Goal: Task Accomplishment & Management: Use online tool/utility

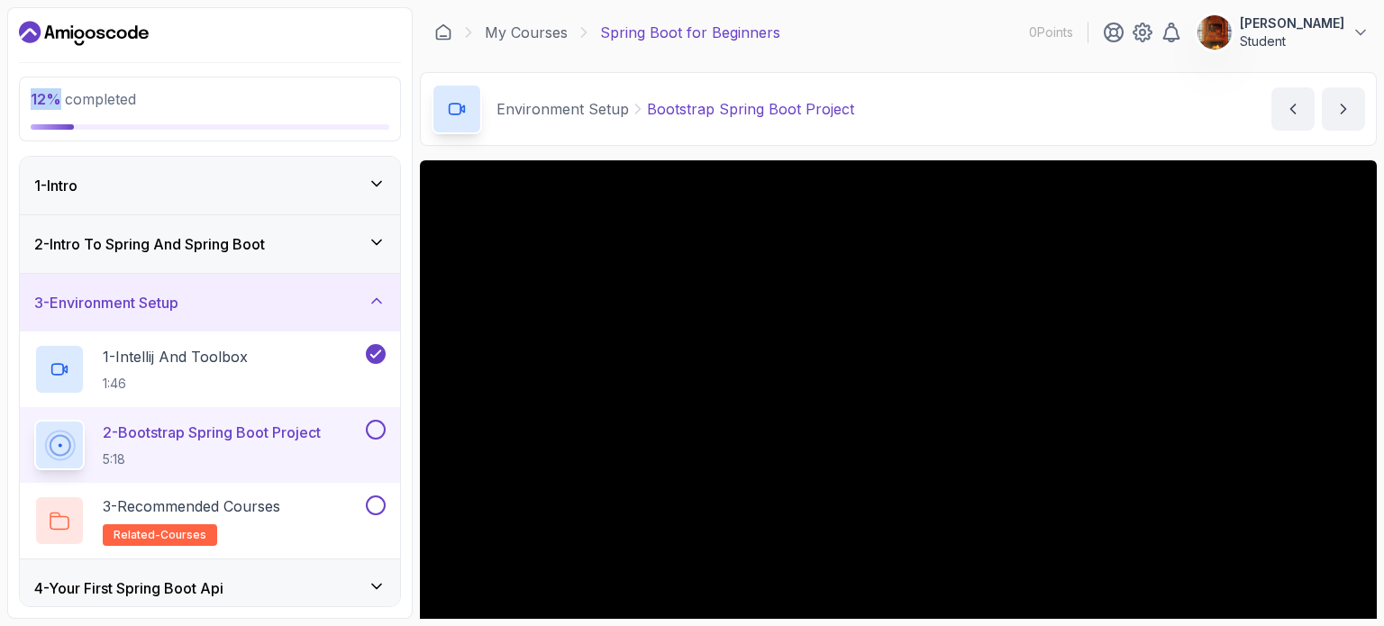
scroll to position [90, 0]
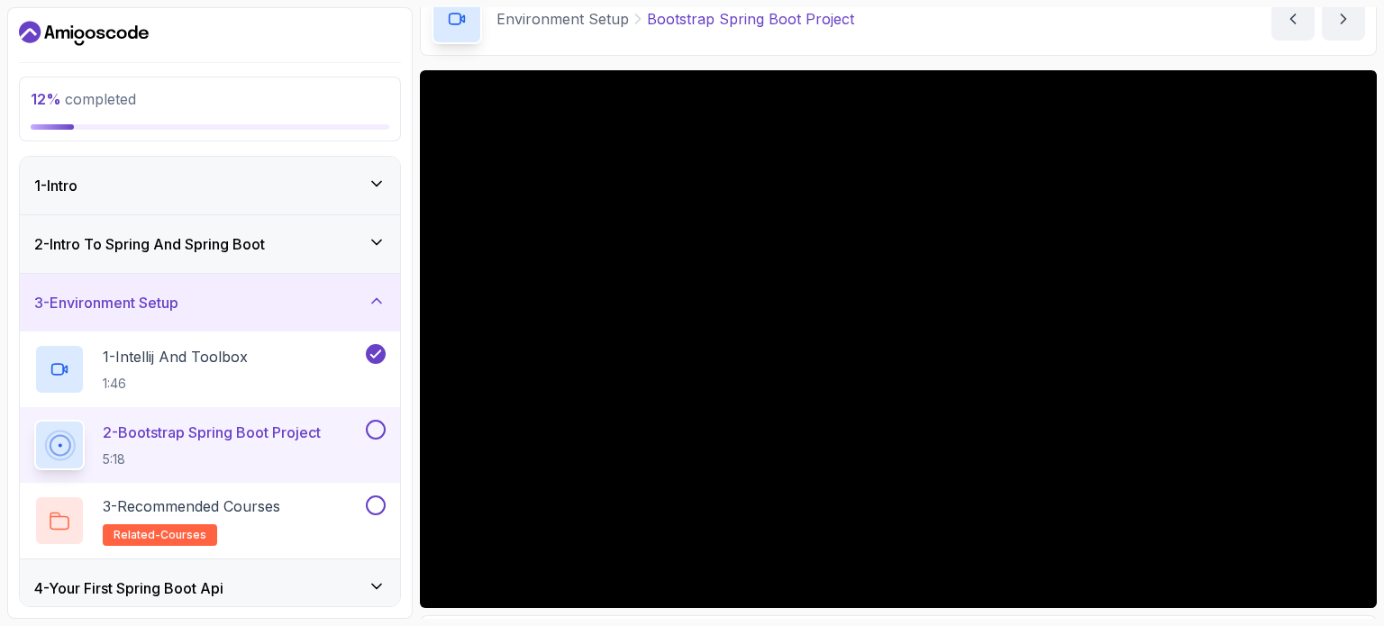
click at [134, 98] on span "12 % completed" at bounding box center [83, 99] width 105 height 18
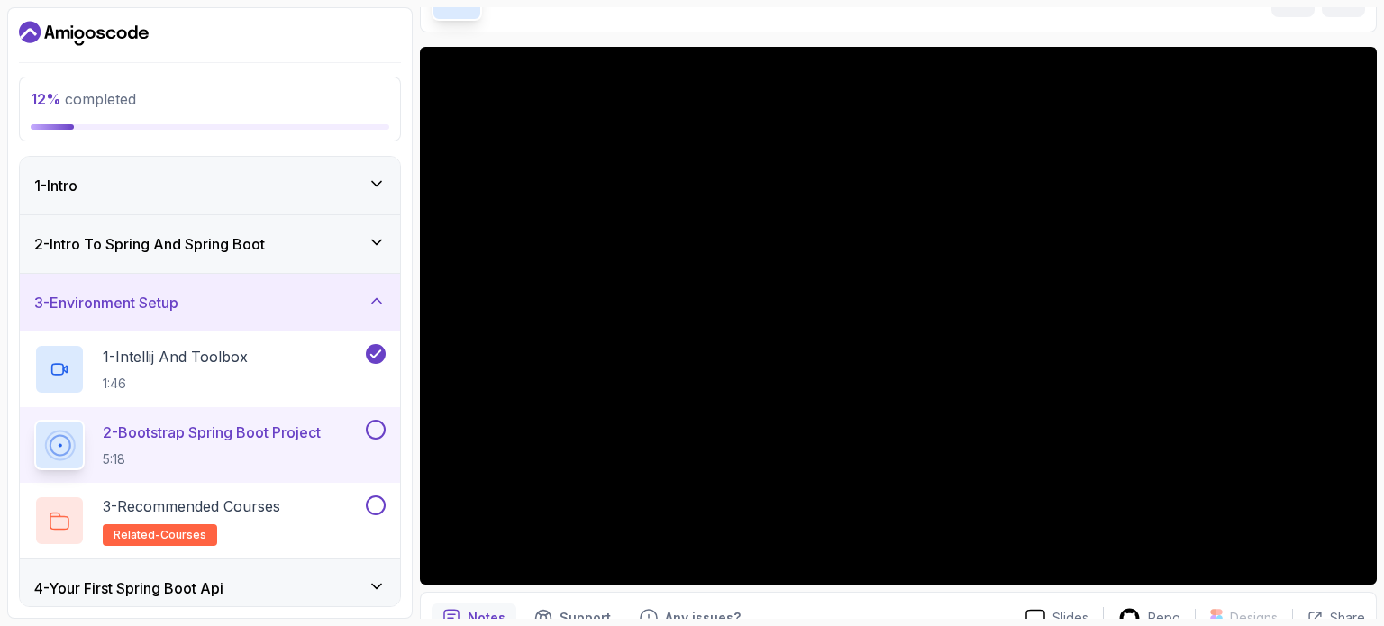
scroll to position [112, 0]
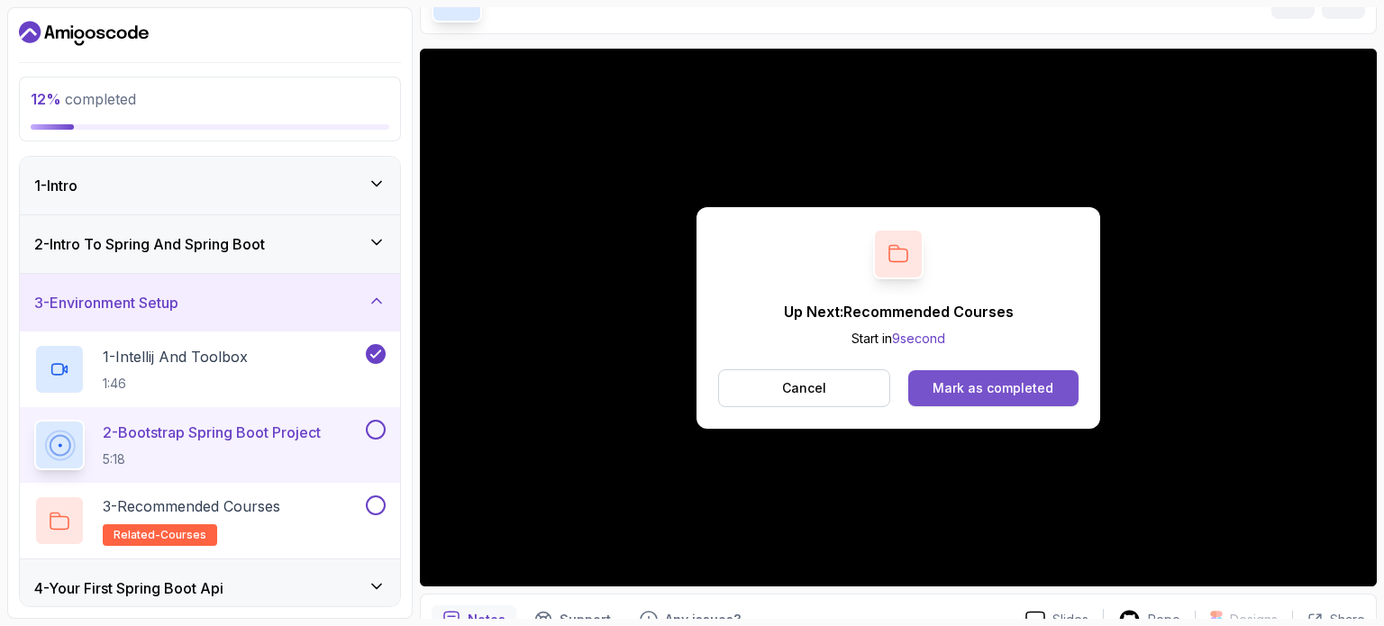
click at [926, 377] on button "Mark as completed" at bounding box center [993, 388] width 170 height 36
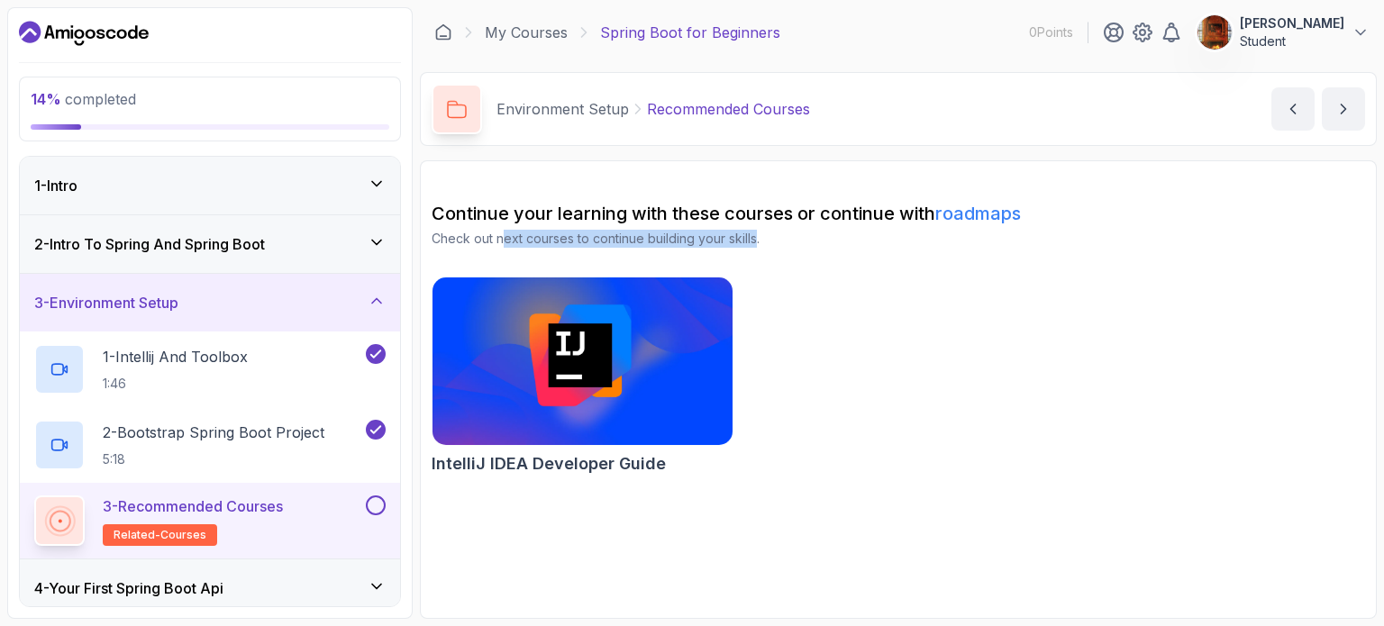
drag, startPoint x: 506, startPoint y: 236, endPoint x: 759, endPoint y: 237, distance: 253.1
click at [759, 237] on p "Check out next courses to continue building your skills." at bounding box center [897, 239] width 933 height 18
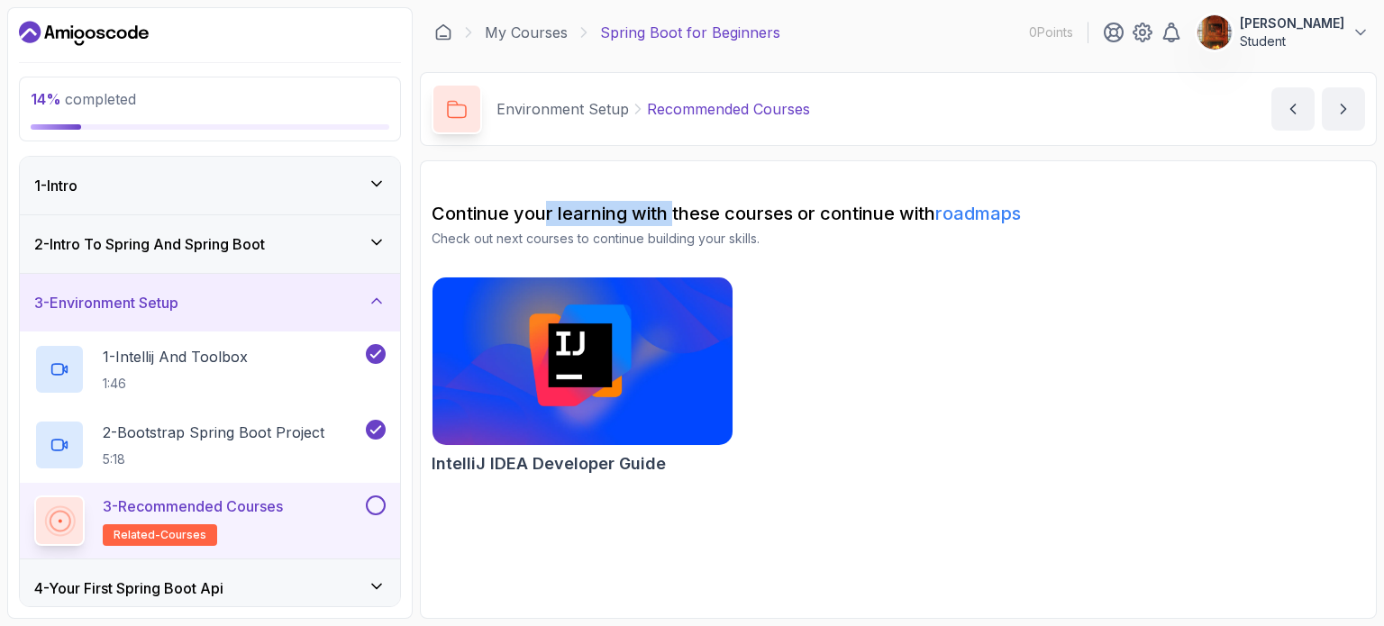
drag, startPoint x: 544, startPoint y: 213, endPoint x: 673, endPoint y: 210, distance: 128.9
click at [673, 210] on h2 "Continue your learning with these courses or continue with roadmaps" at bounding box center [897, 213] width 933 height 25
click at [688, 244] on p "Check out next courses to continue building your skills." at bounding box center [897, 239] width 933 height 18
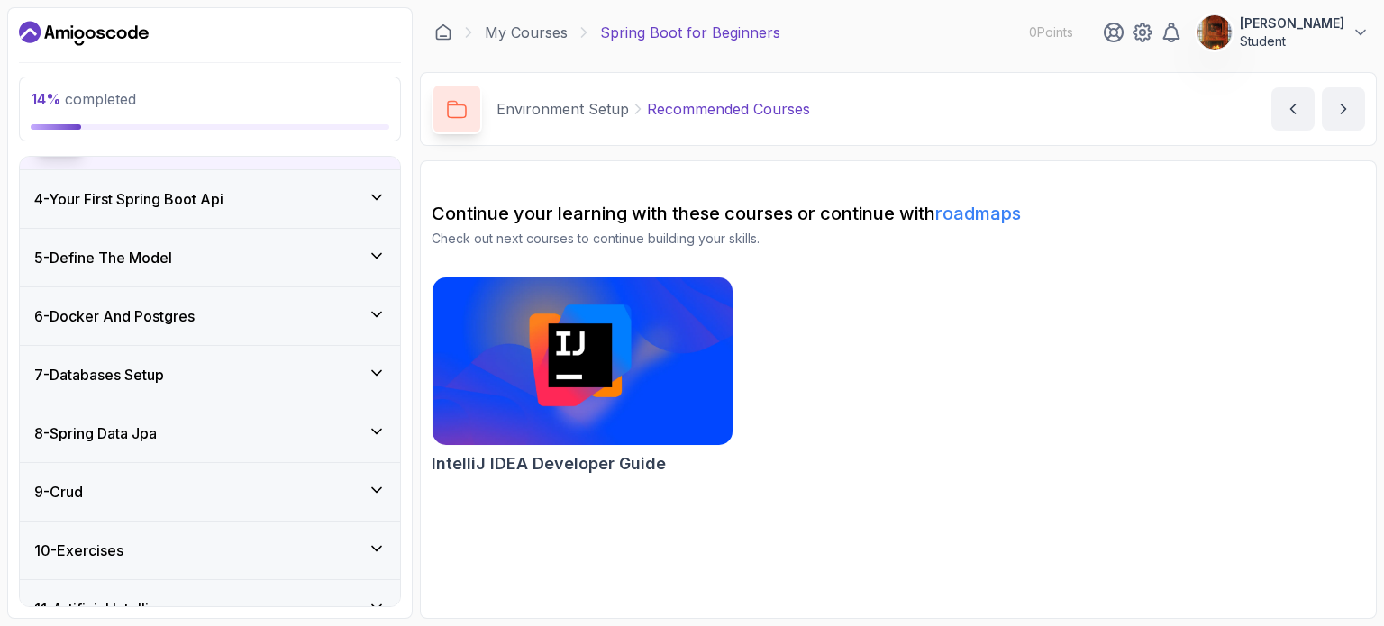
scroll to position [476, 0]
